Goal: Obtain resource: Obtain resource

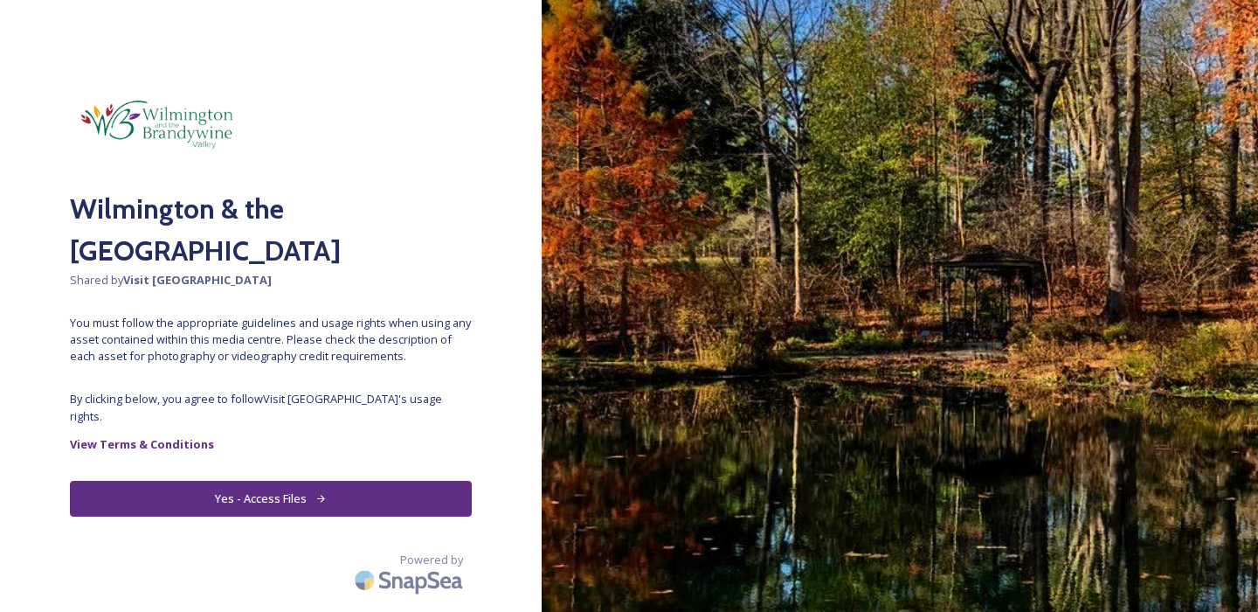
click at [276, 488] on button "Yes - Access Files" at bounding box center [271, 499] width 402 height 36
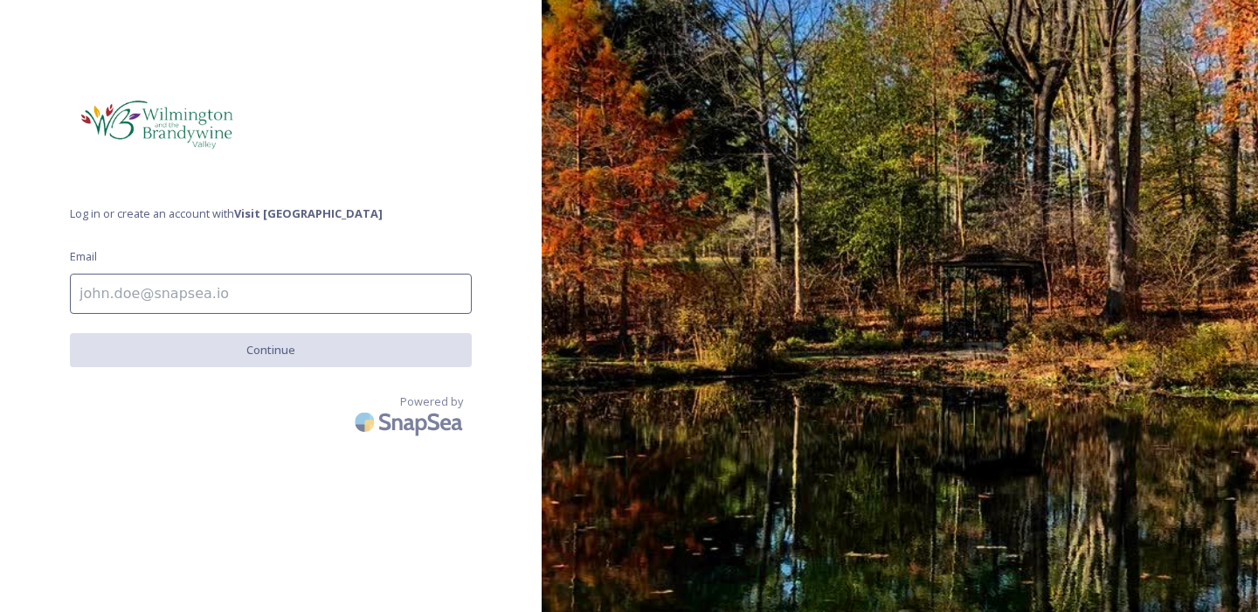
click at [152, 289] on input at bounding box center [271, 294] width 402 height 40
type input "[PERSON_NAME][EMAIL_ADDRESS][DOMAIN_NAME]"
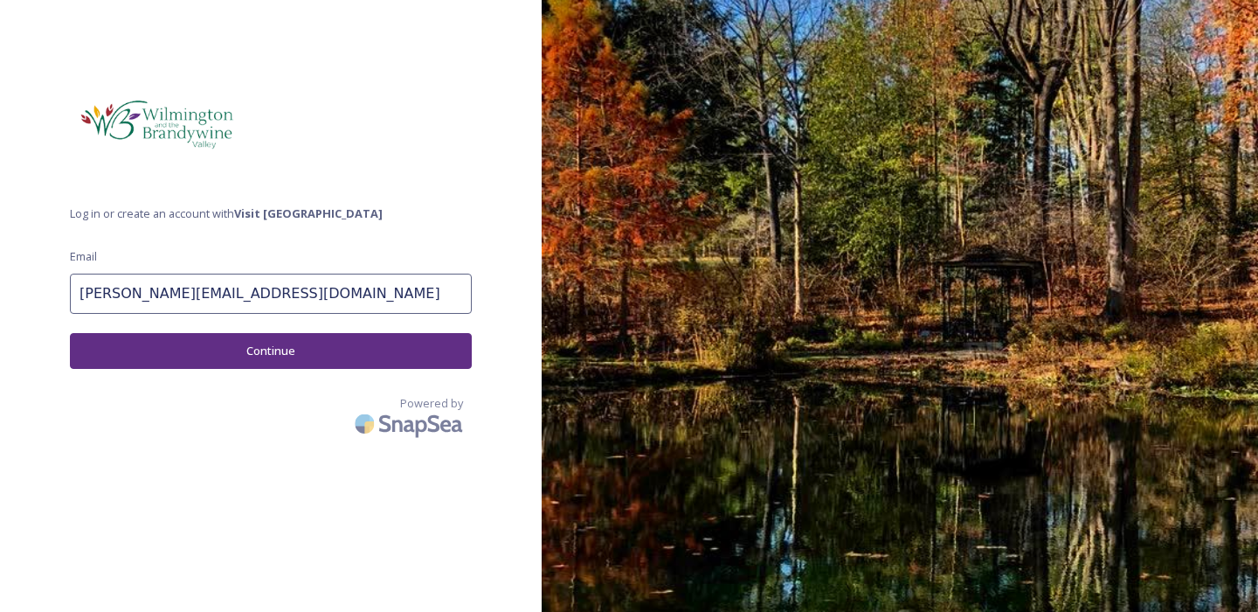
click at [242, 359] on button "Continue" at bounding box center [271, 351] width 402 height 36
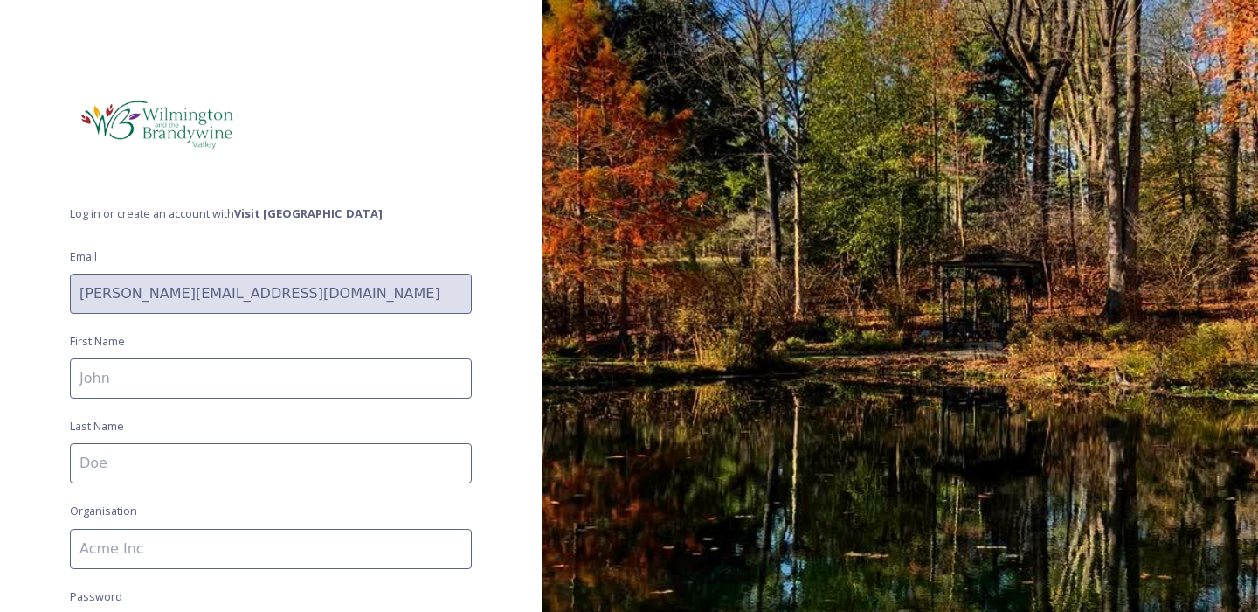
click at [178, 389] on input at bounding box center [271, 378] width 402 height 40
type input "[PERSON_NAME]"
type input "[PERSON_NAME] Consulting"
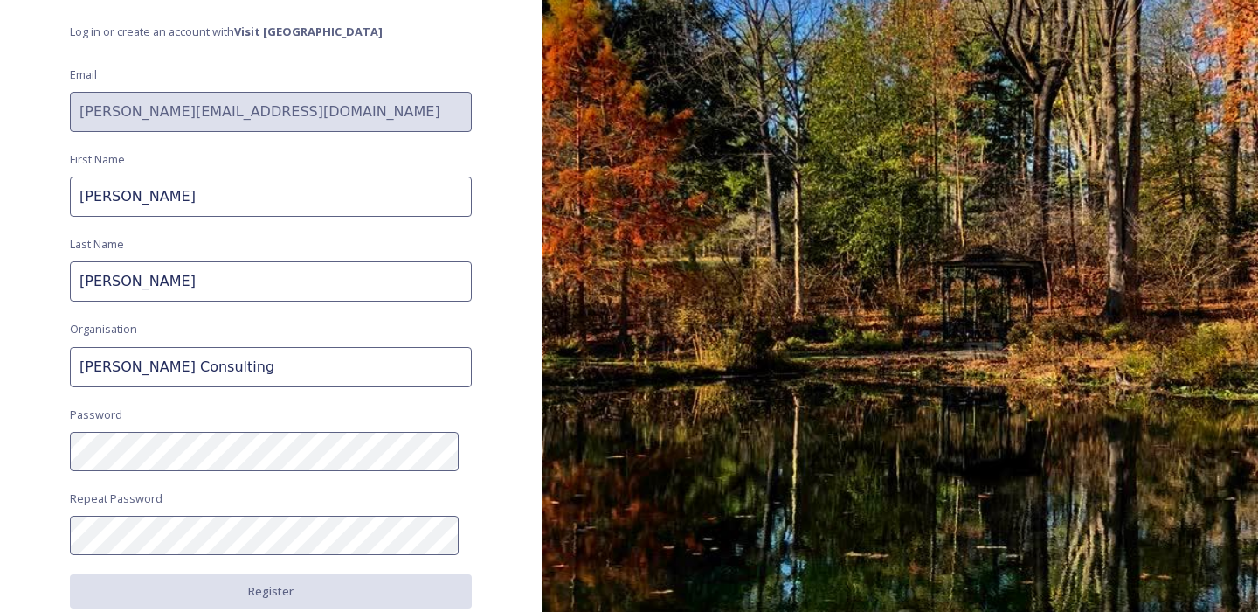
scroll to position [278, 0]
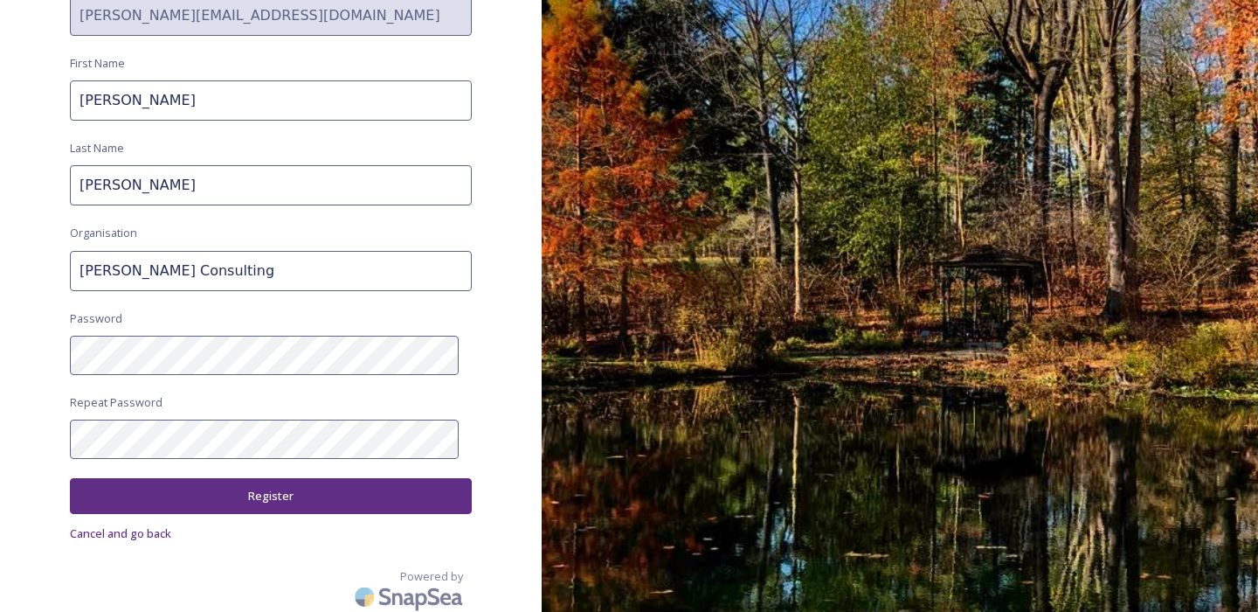
click at [259, 494] on button "Register" at bounding box center [271, 496] width 402 height 36
